Goal: Information Seeking & Learning: Learn about a topic

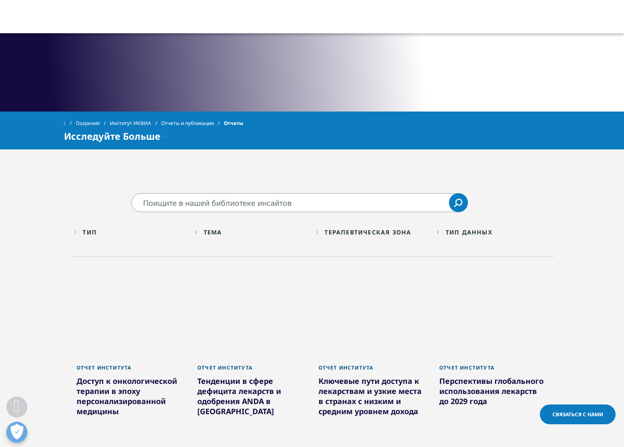
scroll to position [255, 0]
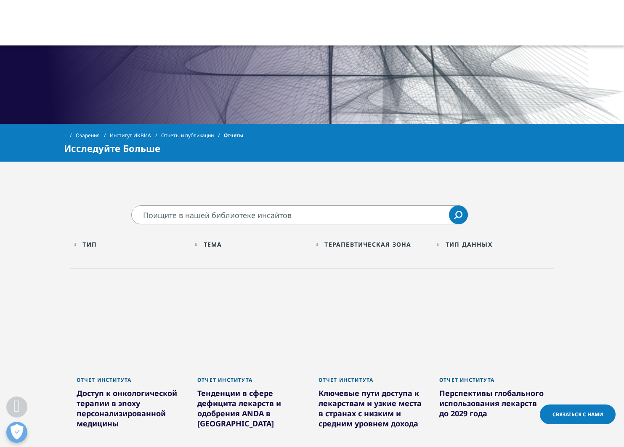
click at [206, 245] on div "Тема Loading Clear Or/And Operator" at bounding box center [251, 244] width 113 height 20
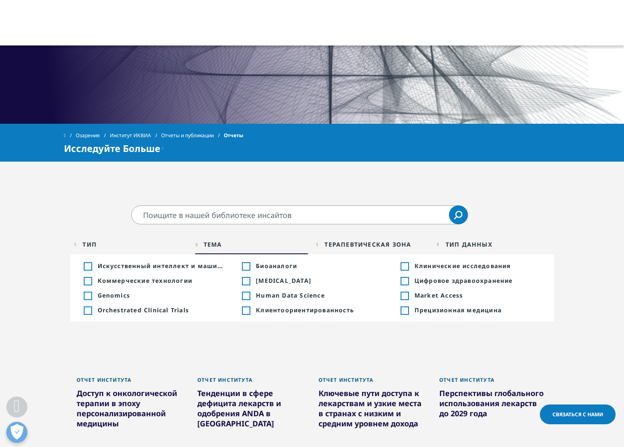
click at [204, 245] on div "Тема Loading Clear Or/And Operator" at bounding box center [251, 244] width 113 height 20
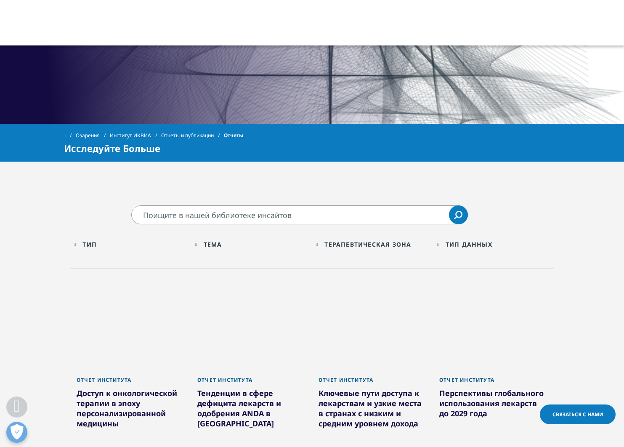
click at [204, 245] on div "Тема Loading Clear Or/And Operator" at bounding box center [251, 244] width 113 height 20
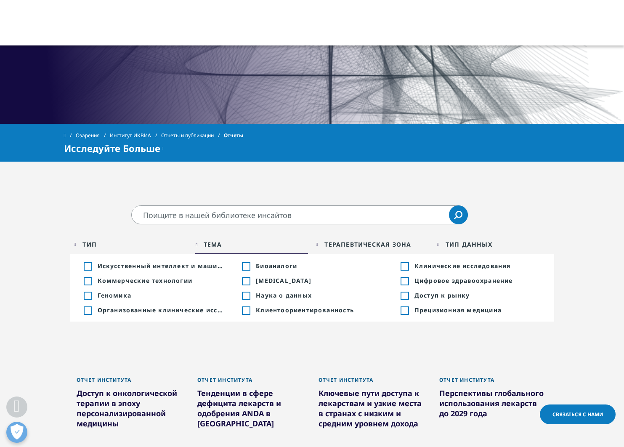
drag, startPoint x: 203, startPoint y: 245, endPoint x: 269, endPoint y: 241, distance: 66.1
click at [203, 244] on div "Тема Loading Clear Or/And Operator" at bounding box center [251, 244] width 113 height 20
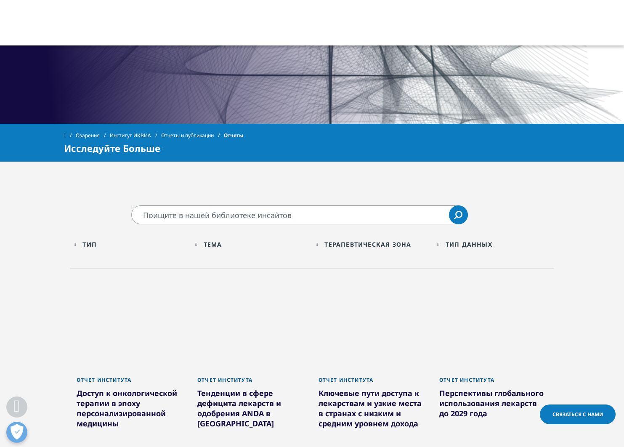
drag, startPoint x: 338, startPoint y: 243, endPoint x: 316, endPoint y: 250, distance: 22.9
click at [337, 243] on ya-tr-span "Терапевтическая Зона" at bounding box center [367, 244] width 87 height 8
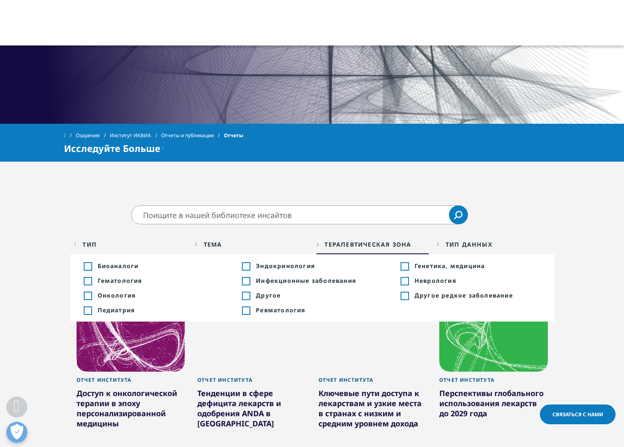
click at [315, 247] on div "Терапевтическая Зона Loading Clear Or/And Operator Toggle Биоаналоги 11 Toggle …" at bounding box center [372, 246] width 121 height 24
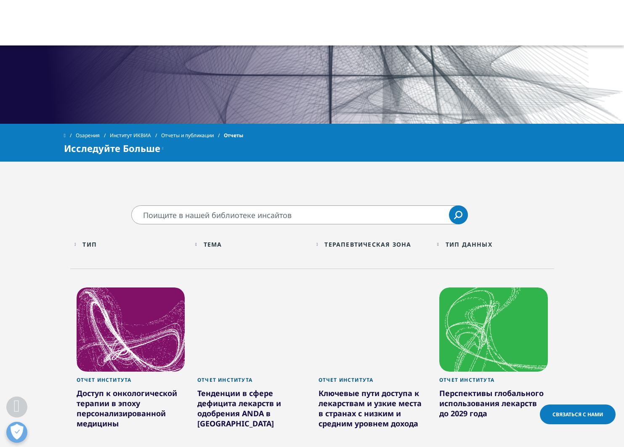
drag, startPoint x: 303, startPoint y: 239, endPoint x: 311, endPoint y: 241, distance: 8.1
click at [302, 239] on div "Тема Loading Clear Or/And Operator" at bounding box center [251, 244] width 113 height 20
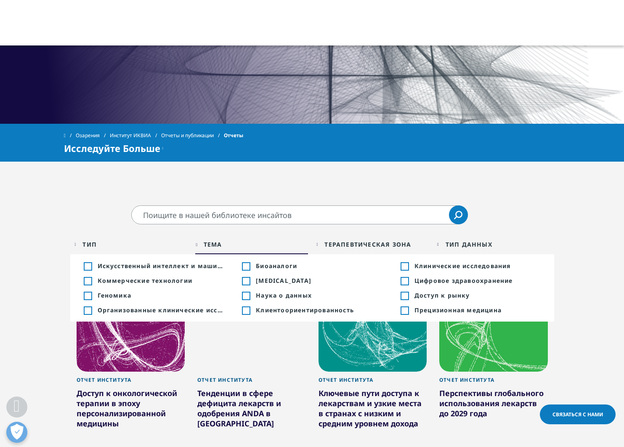
click at [312, 242] on div "Терапевтическая Зона Loading Clear Or/And Operator Toggle Биоаналоги 11 Toggle …" at bounding box center [372, 246] width 121 height 24
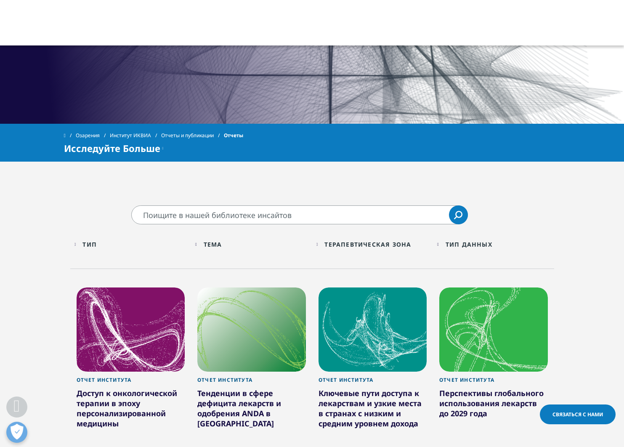
click at [338, 243] on ya-tr-span "Терапевтическая Зона" at bounding box center [367, 244] width 87 height 8
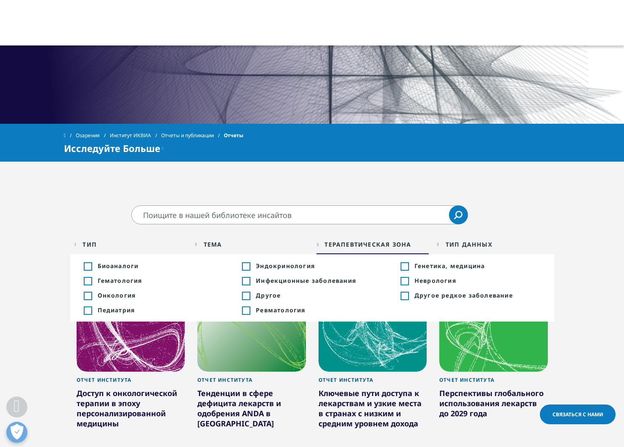
click at [310, 241] on div "Тема Loading Clear Or/And Operator Toggle Искусственный интеллект и машинное об…" at bounding box center [251, 246] width 121 height 24
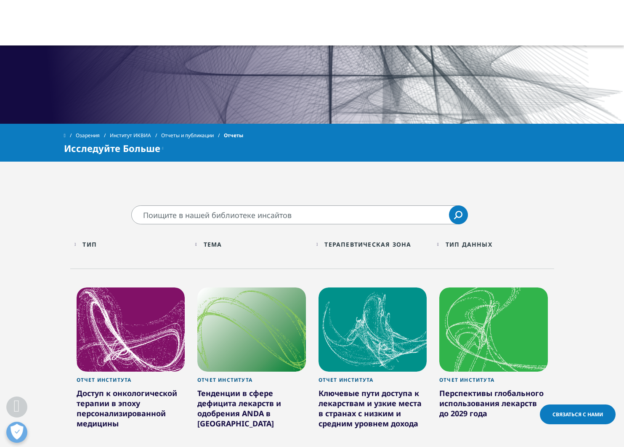
scroll to position [339, 0]
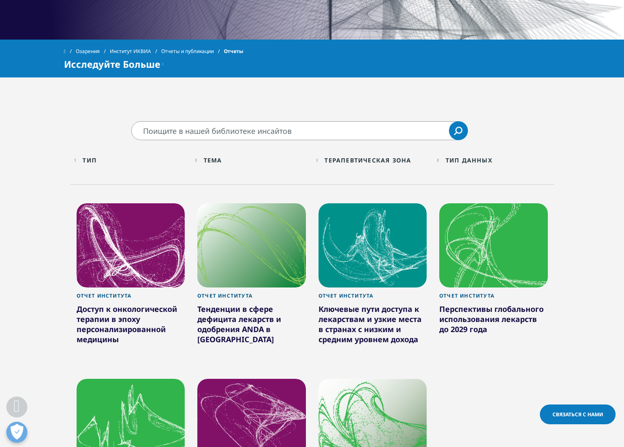
click at [319, 174] on div "Терапевтическая Зона Loading Clear Or/And Operator Toggle Биоаналоги 11 Toggle …" at bounding box center [372, 162] width 121 height 24
click at [318, 167] on div "Терапевтическая Зона Loading Clear Or/And Operator Toggle Биоаналоги 11 Toggle …" at bounding box center [372, 160] width 113 height 20
click at [323, 161] on div "Терапевтическая Зона Loading Clear Or/And Operator" at bounding box center [372, 160] width 113 height 20
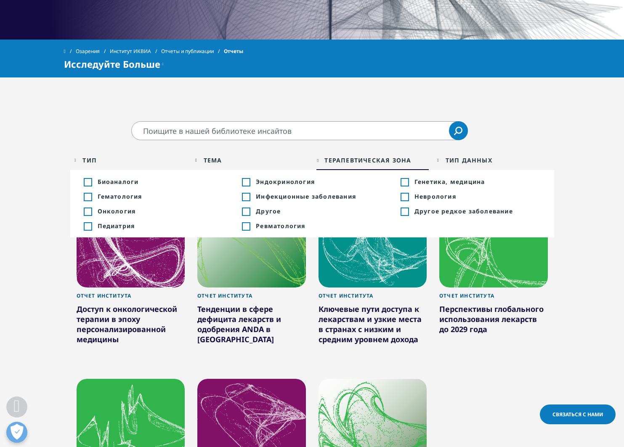
click at [249, 185] on div "Toggle" at bounding box center [246, 182] width 8 height 8
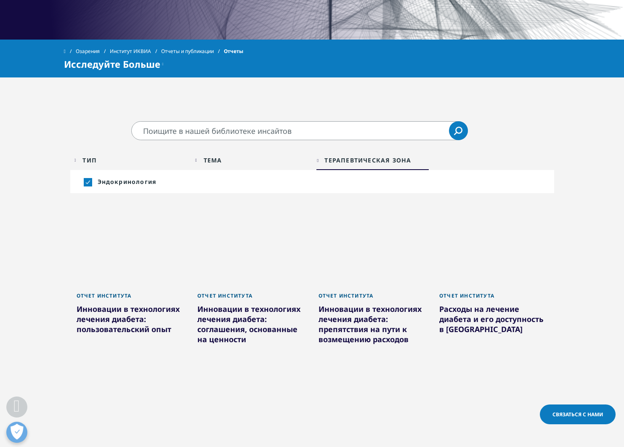
click at [339, 163] on ya-tr-span "Терапевтическая Зона" at bounding box center [367, 160] width 87 height 8
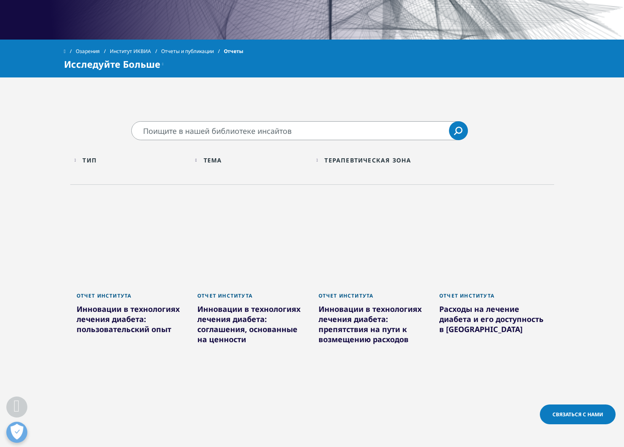
click at [320, 162] on div "Терапевтическая Зона Loading Clear Or/And Operator" at bounding box center [372, 160] width 113 height 20
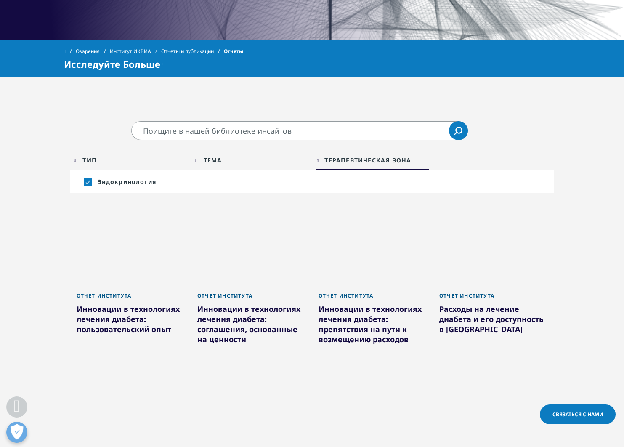
click at [98, 184] on ya-tr-span "Эндокринология" at bounding box center [127, 181] width 59 height 8
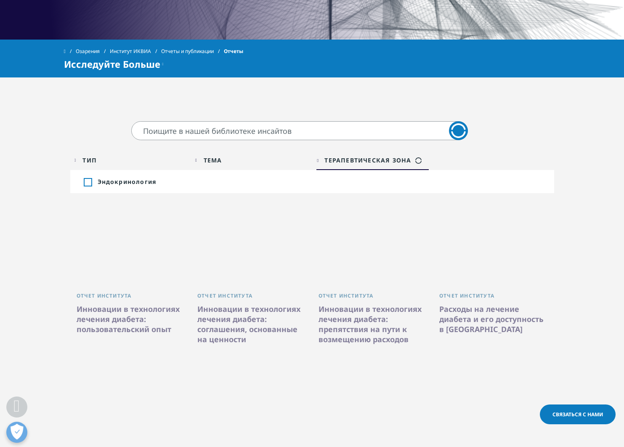
click at [222, 166] on div "Тема Loading Clear Or/And Operator" at bounding box center [251, 160] width 113 height 20
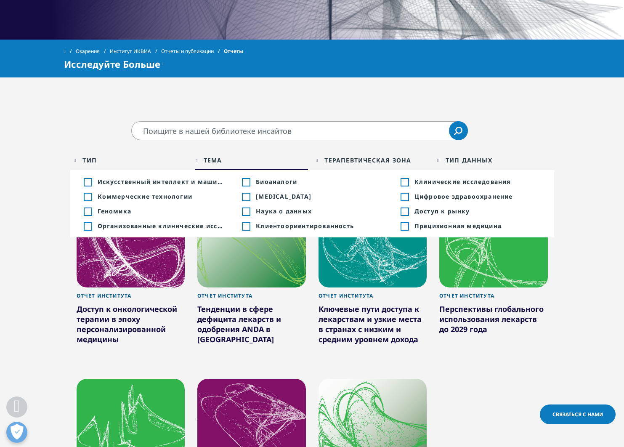
click at [212, 159] on ya-tr-span "Тема" at bounding box center [213, 160] width 19 height 8
